Goal: Task Accomplishment & Management: Manage account settings

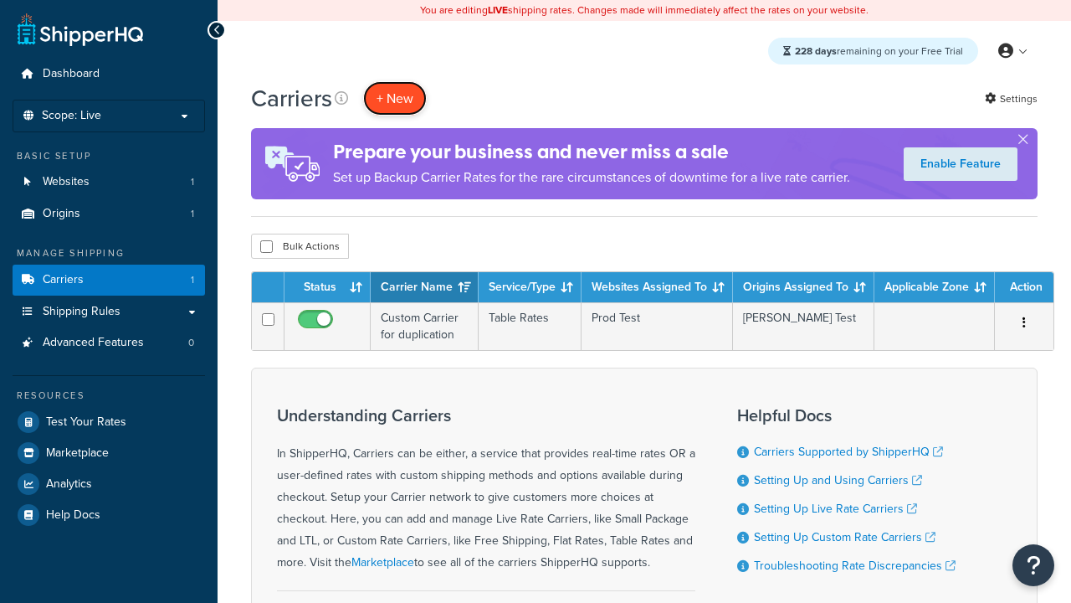
click at [395, 81] on button "+ New" at bounding box center [395, 98] width 64 height 34
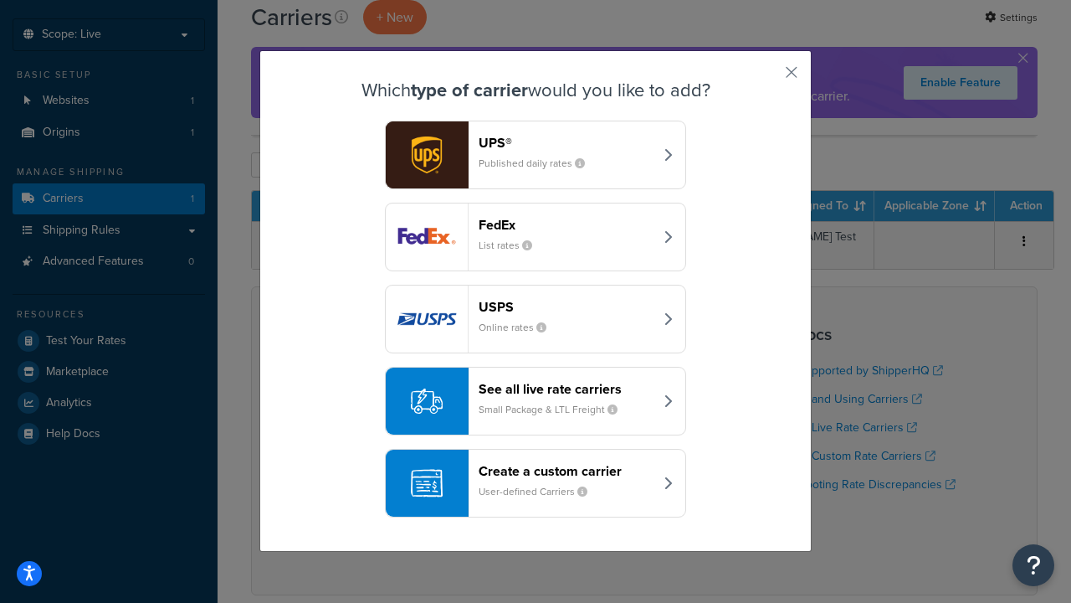
click at [566, 224] on header "FedEx" at bounding box center [566, 225] width 175 height 16
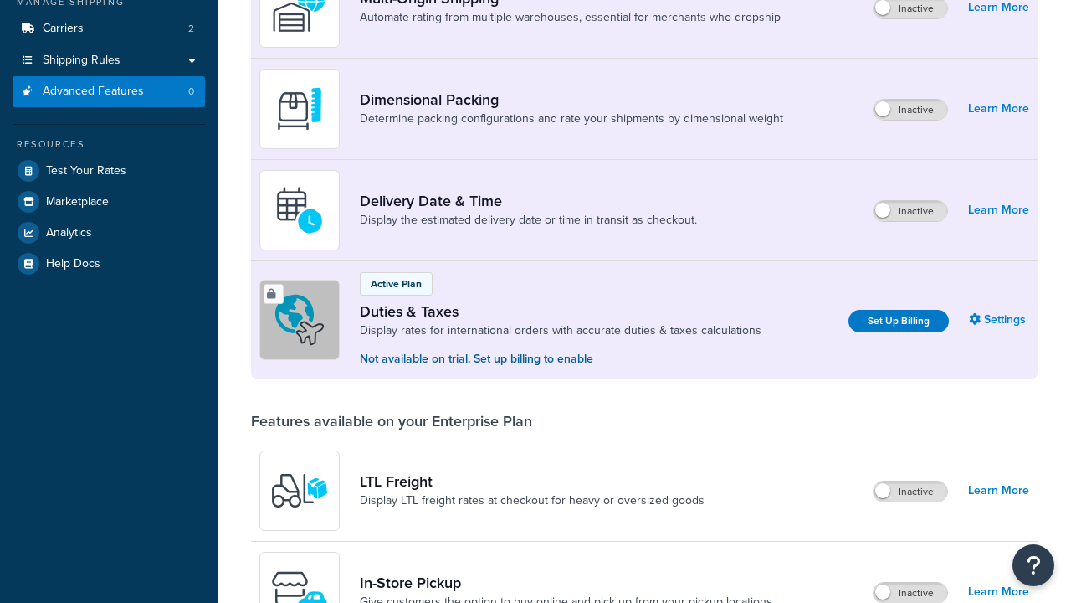
scroll to position [542, 0]
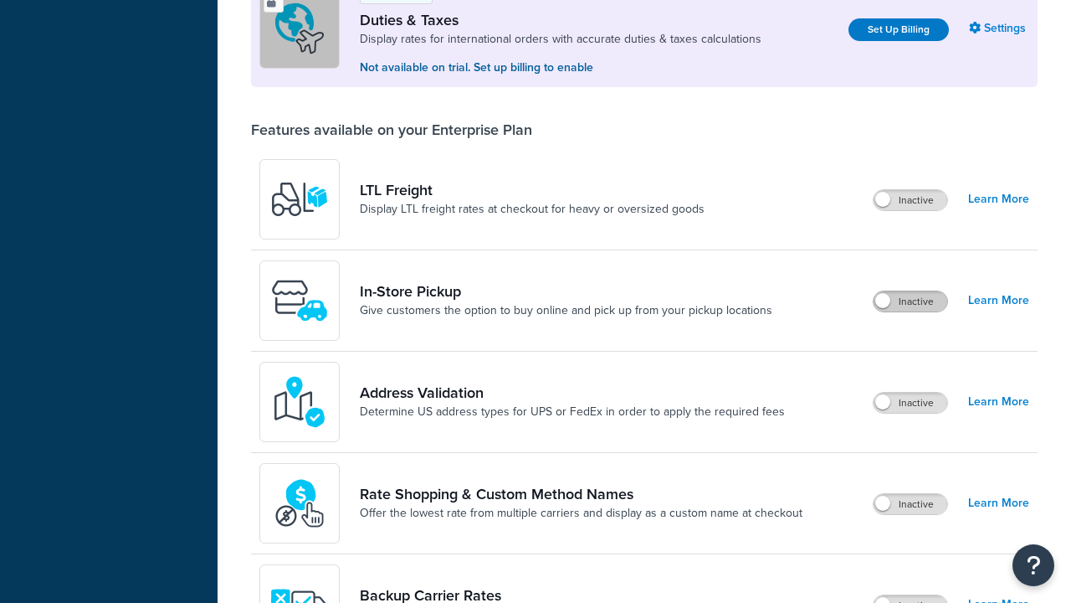
click at [910, 291] on label "Inactive" at bounding box center [911, 301] width 74 height 20
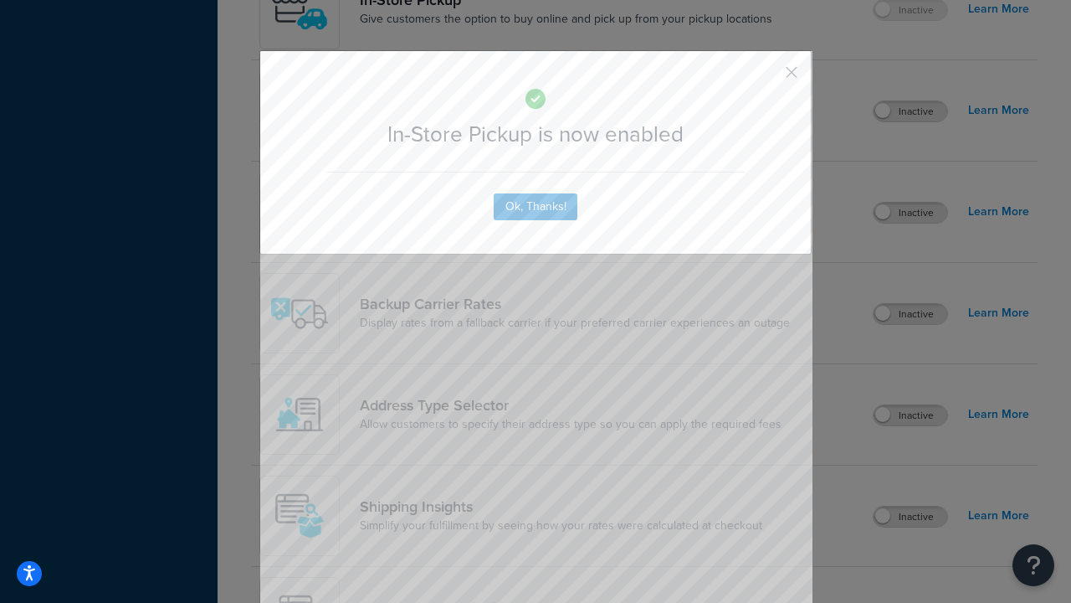
click at [767, 78] on button "button" at bounding box center [767, 78] width 4 height 4
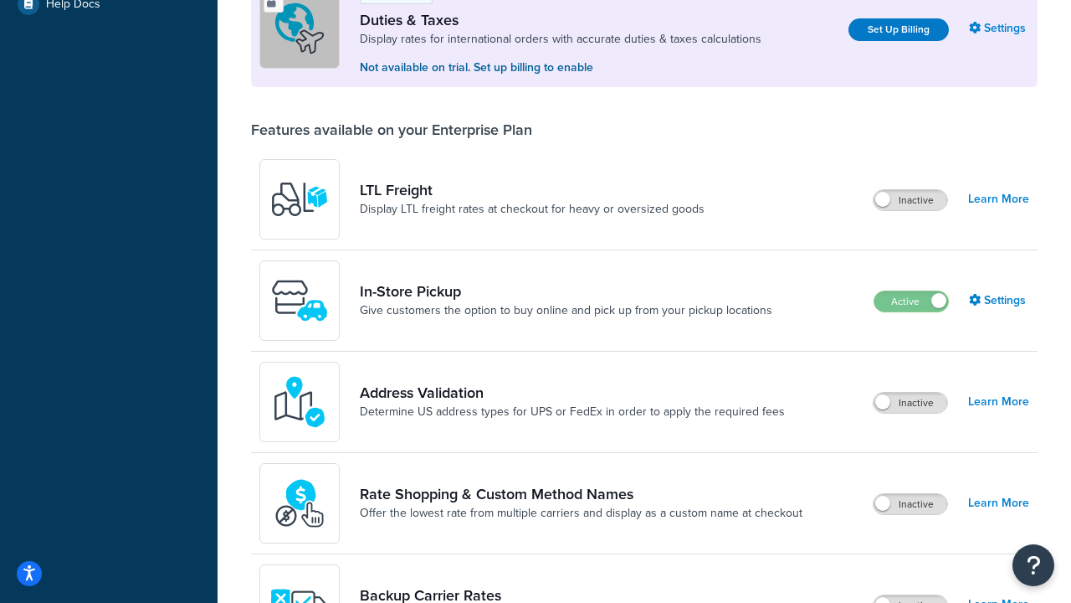
scroll to position [510, 0]
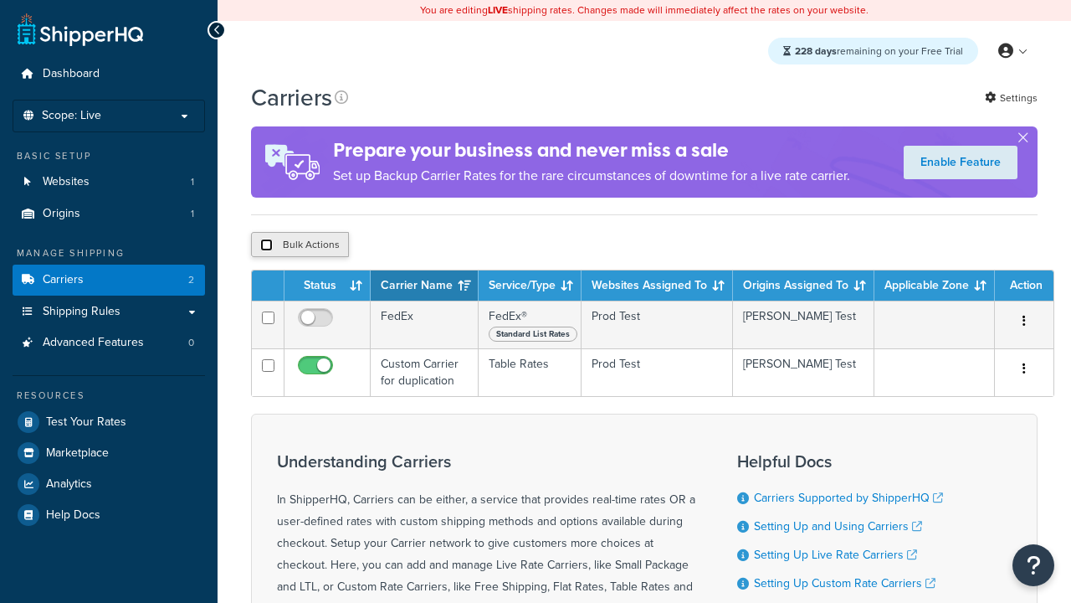
click at [266, 247] on input "checkbox" at bounding box center [266, 244] width 13 height 13
checkbox input "true"
click at [0, 0] on button "Delete" at bounding box center [0, 0] width 0 height 0
